Goal: Download file/media

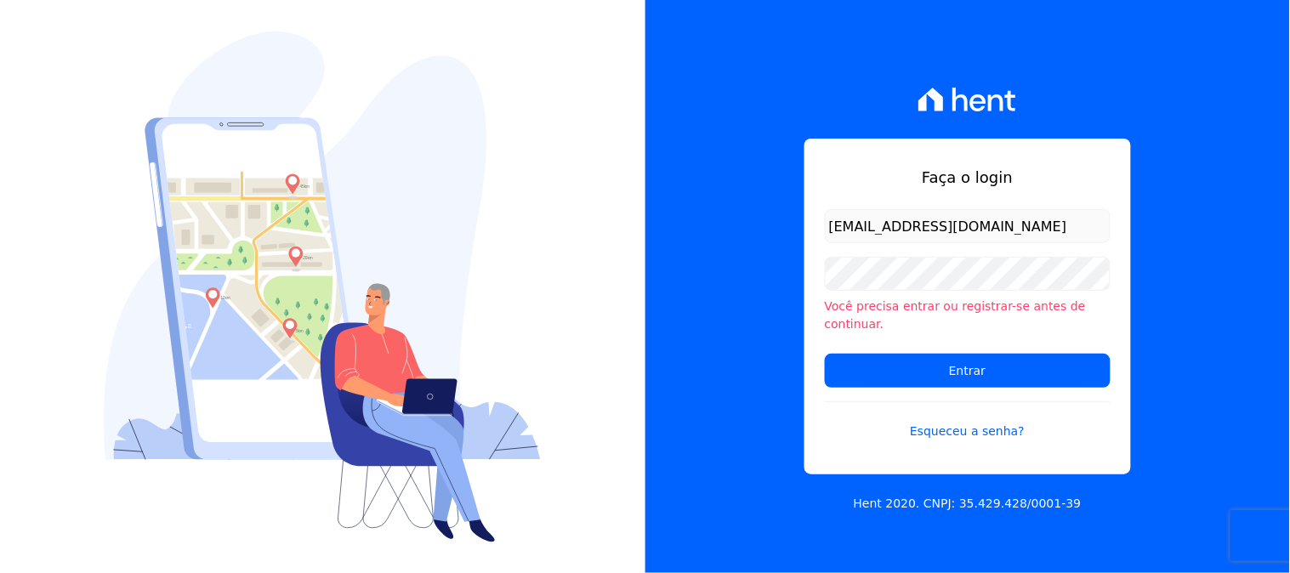
type input "[EMAIL_ADDRESS][DOMAIN_NAME]"
click at [825, 354] on input "Entrar" at bounding box center [968, 371] width 286 height 34
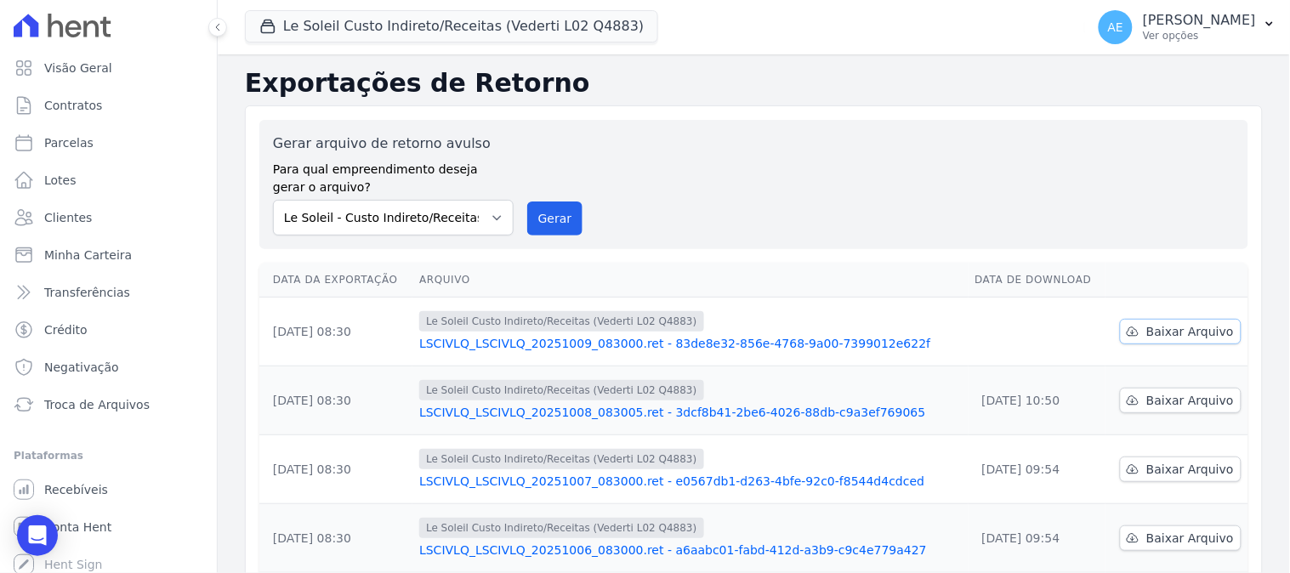
click at [1200, 320] on link "Baixar Arquivo" at bounding box center [1181, 332] width 122 height 26
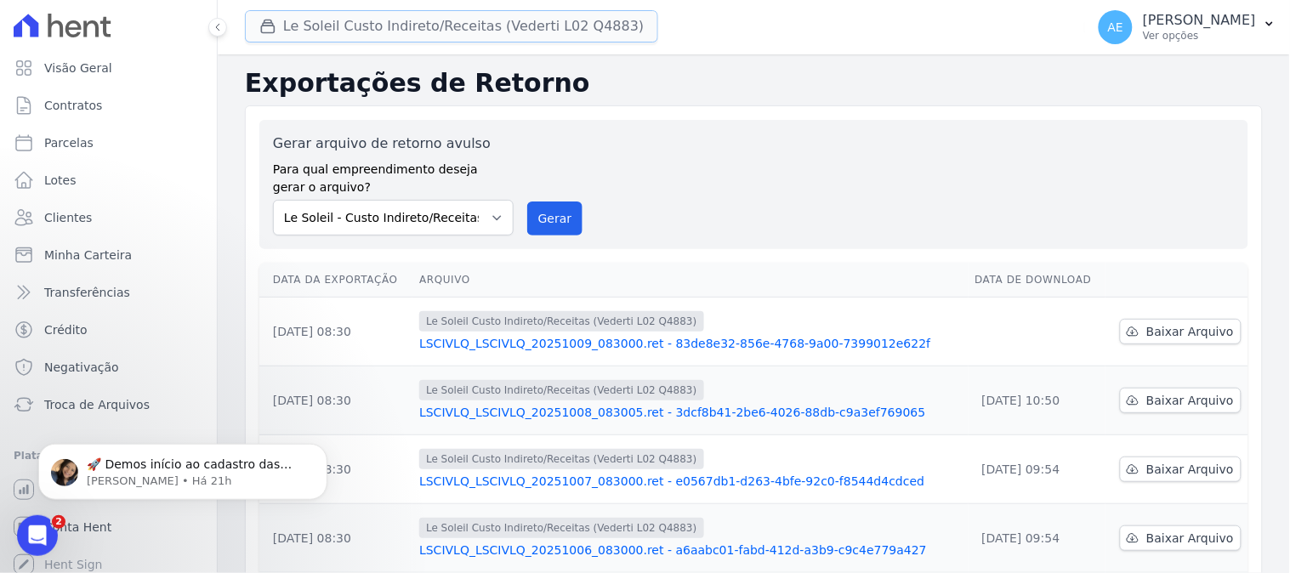
click at [366, 32] on button "Le Soleil Custo Indireto/Receitas (Vederti L02 Q4883)" at bounding box center [451, 26] width 413 height 32
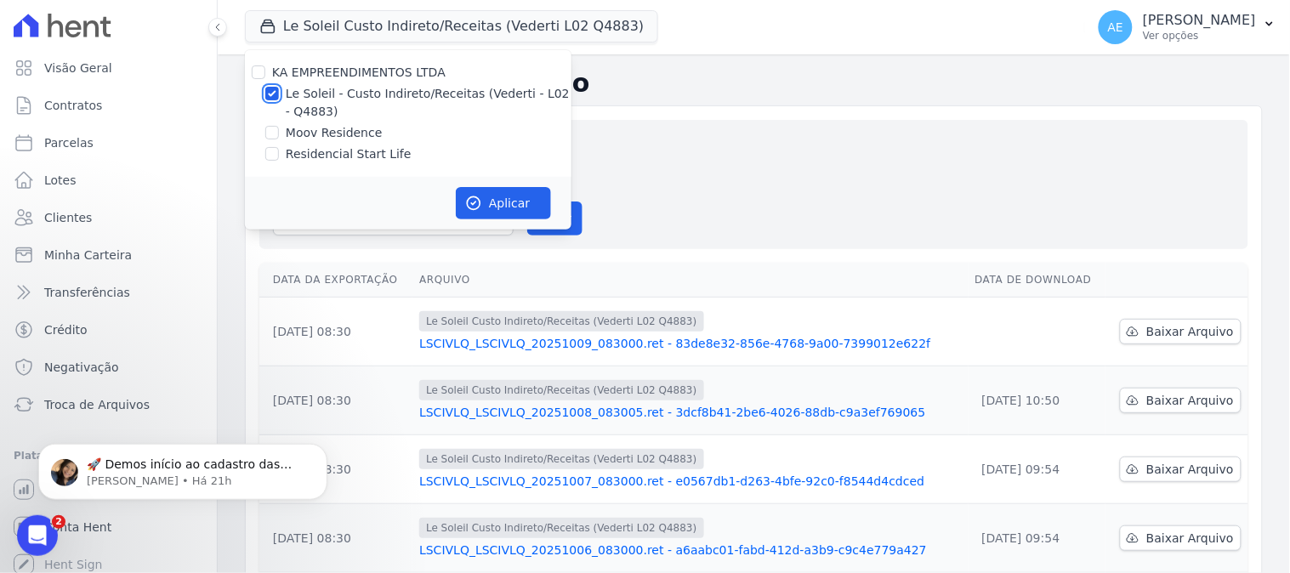
click at [275, 95] on input "Le Soleil - Custo Indireto/Receitas (Vederti - L02 - Q4883)" at bounding box center [272, 94] width 14 height 14
checkbox input "false"
click at [277, 132] on input "Moov Residence" at bounding box center [272, 133] width 14 height 14
checkbox input "true"
click at [496, 206] on button "Aplicar" at bounding box center [503, 203] width 95 height 32
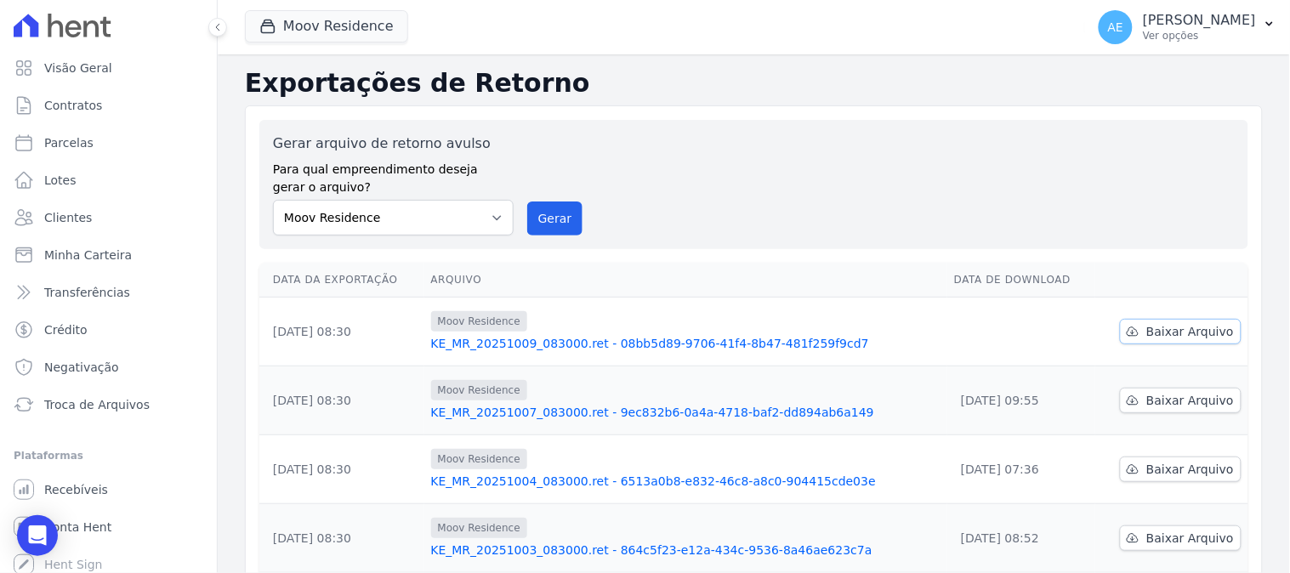
click at [1192, 330] on span "Baixar Arquivo" at bounding box center [1190, 331] width 88 height 17
click at [317, 32] on button "Moov Residence" at bounding box center [326, 26] width 163 height 32
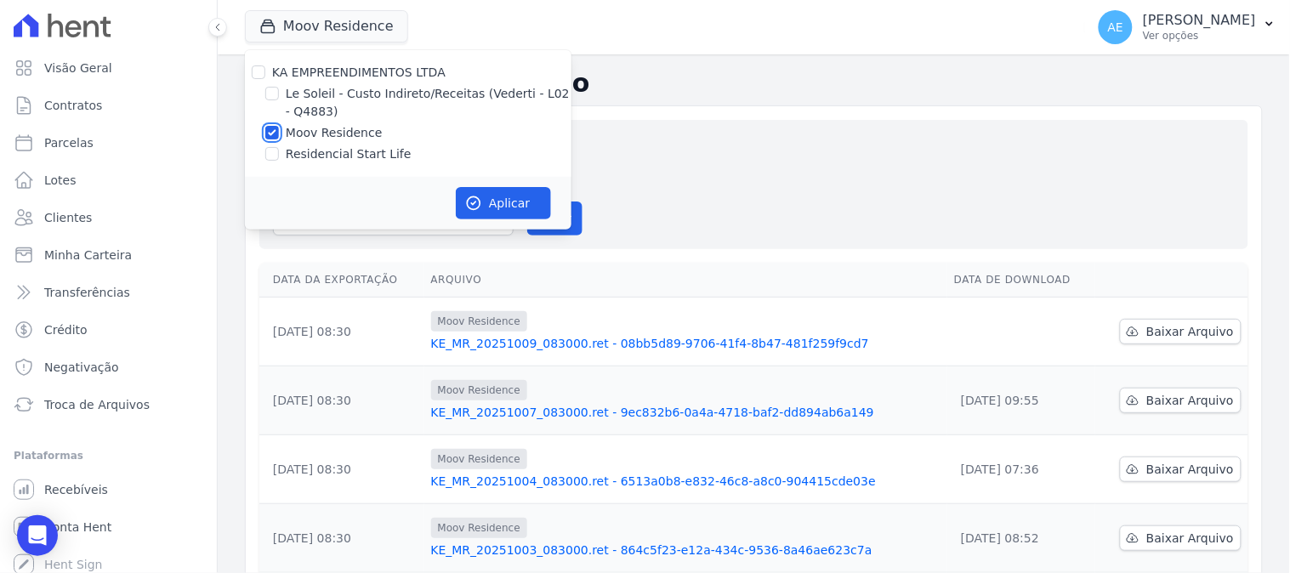
click at [272, 133] on input "Moov Residence" at bounding box center [272, 133] width 14 height 14
checkbox input "false"
click at [269, 151] on input "Residencial Start Life" at bounding box center [272, 154] width 14 height 14
checkbox input "true"
click at [489, 211] on button "Aplicar" at bounding box center [503, 203] width 95 height 32
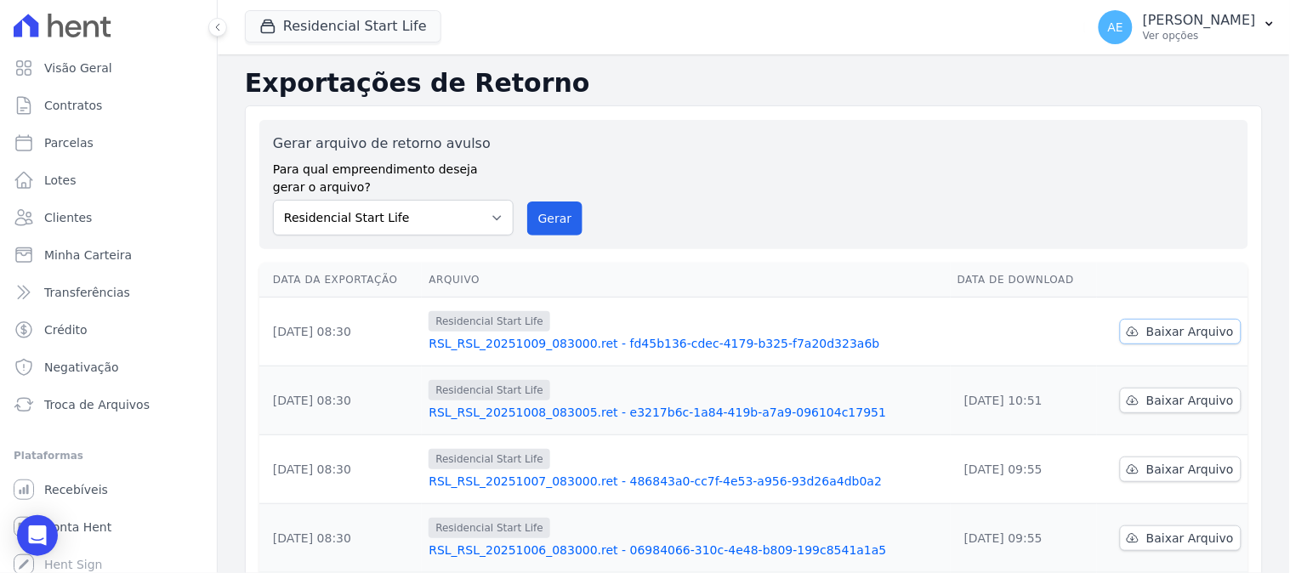
click at [1161, 329] on span "Baixar Arquivo" at bounding box center [1190, 331] width 88 height 17
